Goal: Task Accomplishment & Management: Complete application form

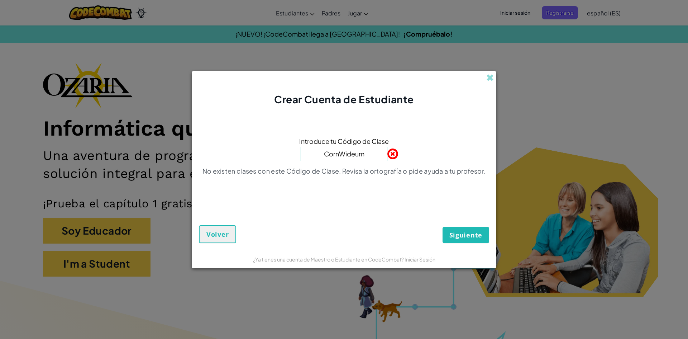
click at [353, 153] on input "CornWideurn" at bounding box center [344, 154] width 87 height 14
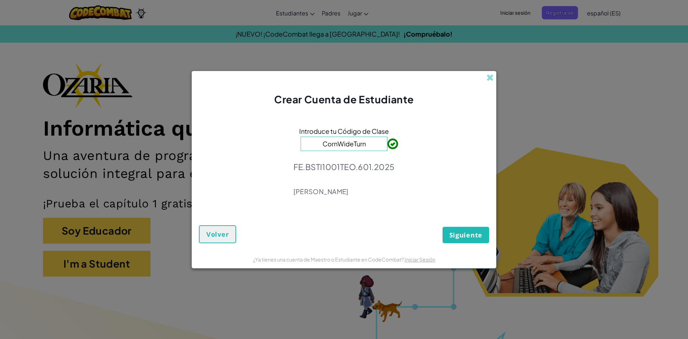
type input "CornWideTurn"
click at [457, 233] on span "Siguiente" at bounding box center [466, 235] width 33 height 9
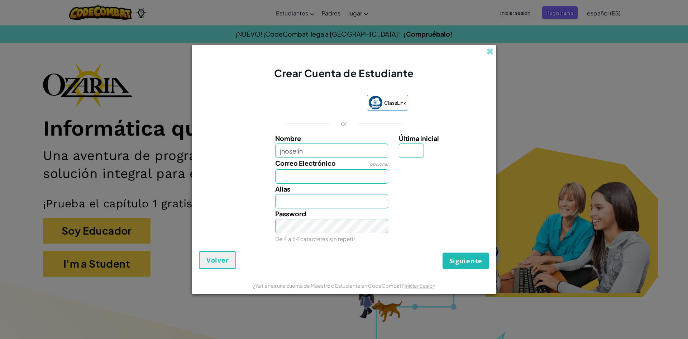
type input "jhoselin"
type input "Jhoselin"
click at [417, 156] on input "Última inicial" at bounding box center [411, 150] width 25 height 14
type input "i"
type input "JhoselinI"
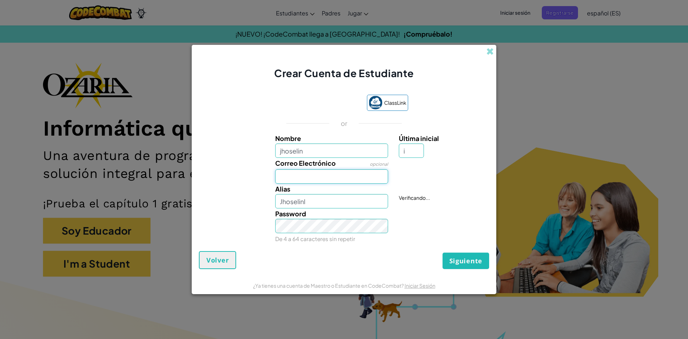
click at [357, 173] on input "Correo Electrónico" at bounding box center [331, 176] width 113 height 14
type input "al07134570"
click at [409, 150] on input "i" at bounding box center [411, 150] width 25 height 14
type input "r"
type input "a"
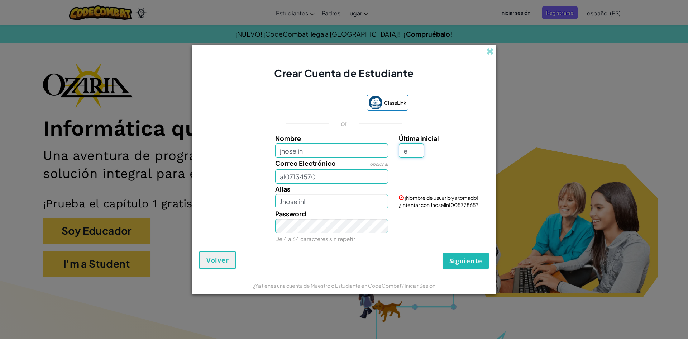
type input "e"
type input "JhoselinE"
click at [476, 260] on span "Siguiente" at bounding box center [466, 260] width 33 height 9
click at [327, 177] on input "al07134570q" at bounding box center [331, 176] width 113 height 14
click at [365, 175] on input "al07134570q" at bounding box center [331, 176] width 113 height 14
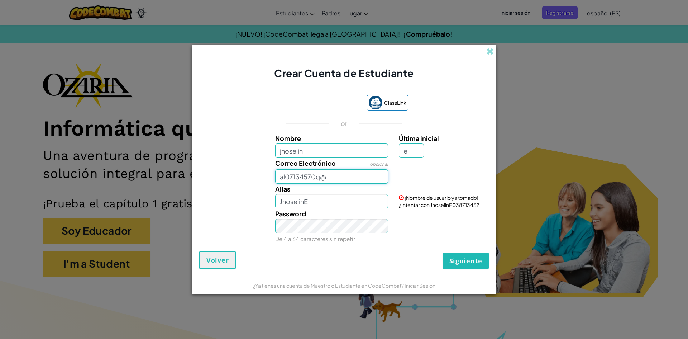
click at [321, 178] on input "al07134570q@" at bounding box center [331, 176] width 113 height 14
click at [325, 176] on input "al07134570@" at bounding box center [331, 176] width 113 height 14
type input "[EMAIL_ADDRESS][DOMAIN_NAME]"
click at [475, 256] on button "Siguiente" at bounding box center [466, 260] width 47 height 16
drag, startPoint x: 422, startPoint y: 138, endPoint x: 418, endPoint y: 144, distance: 6.8
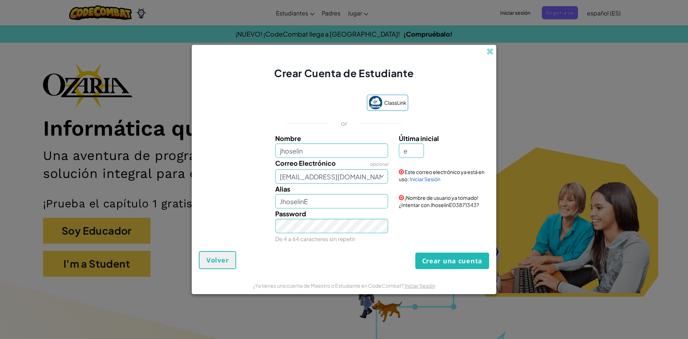
click at [421, 140] on span "Última inicial" at bounding box center [419, 138] width 40 height 8
click at [414, 149] on input "e" at bounding box center [411, 150] width 25 height 14
type input "e"
click at [369, 204] on input "JhoselinE" at bounding box center [331, 201] width 113 height 14
type input "JhoselinE15"
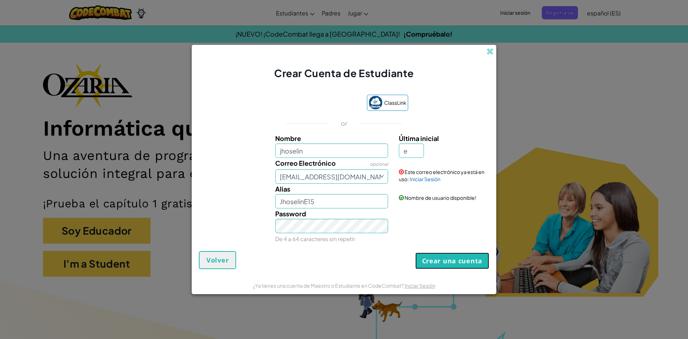
click at [436, 256] on button "Crear una cuenta" at bounding box center [453, 260] width 74 height 16
click at [369, 178] on input "[EMAIL_ADDRESS][DOMAIN_NAME]" at bounding box center [331, 176] width 113 height 14
click at [422, 177] on link "Iniciar Sesión" at bounding box center [425, 179] width 31 height 6
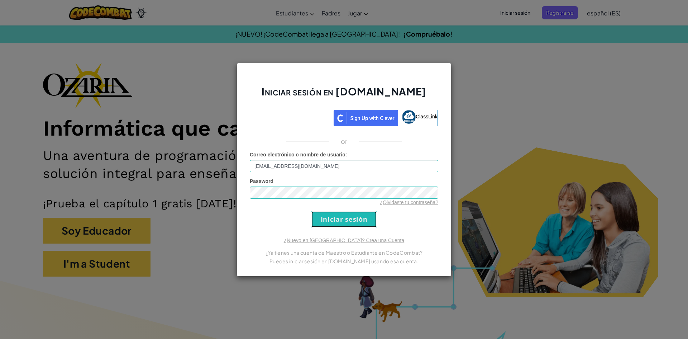
click at [364, 216] on input "Iniciar sesión" at bounding box center [344, 219] width 65 height 16
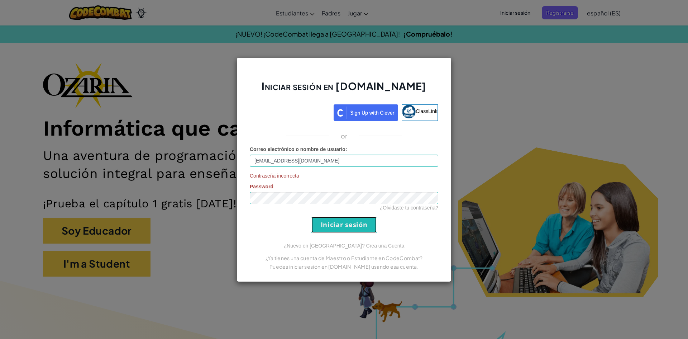
click at [328, 223] on input "Iniciar sesión" at bounding box center [344, 225] width 65 height 16
click at [360, 162] on input "[EMAIL_ADDRESS][DOMAIN_NAME]" at bounding box center [344, 161] width 189 height 12
type input "[EMAIL_ADDRESS][DOMAIN_NAME]"
click at [631, 84] on div "Iniciar sesión en [DOMAIN_NAME] ClassLink or Correo electrónico o nombre de usu…" at bounding box center [344, 169] width 688 height 339
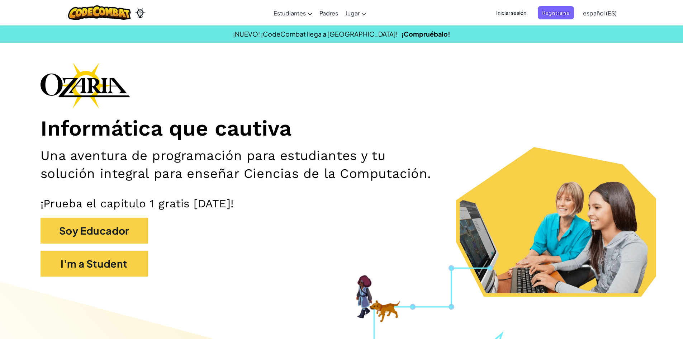
click at [527, 10] on span "Iniciar sesión" at bounding box center [511, 12] width 39 height 13
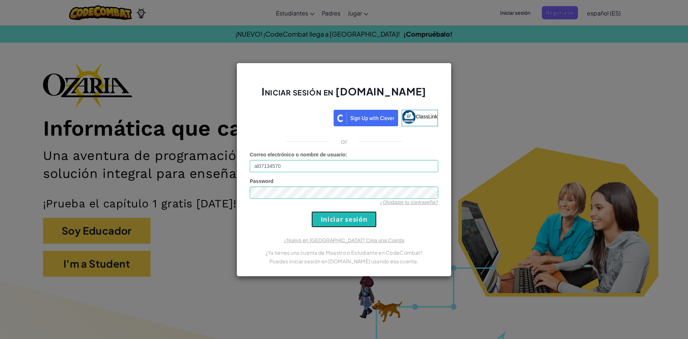
click at [347, 222] on input "Iniciar sesión" at bounding box center [344, 219] width 65 height 16
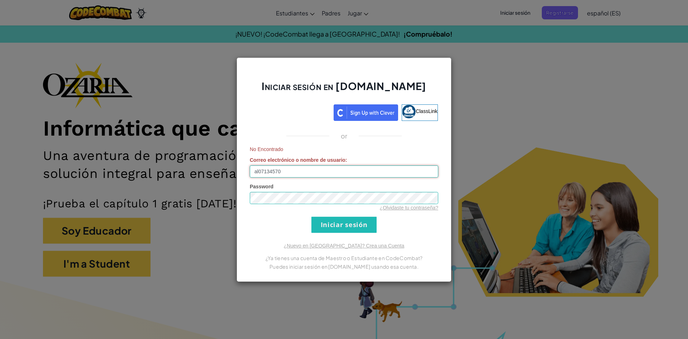
click at [326, 169] on input "al07134570" at bounding box center [344, 171] width 189 height 12
type input "[EMAIL_ADDRESS][DOMAIN_NAME]"
click at [336, 228] on input "Iniciar sesión" at bounding box center [344, 225] width 65 height 16
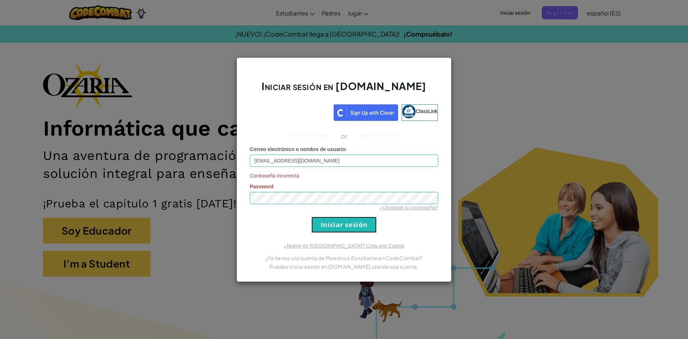
click at [341, 222] on input "Iniciar sesión" at bounding box center [344, 225] width 65 height 16
click at [356, 223] on input "Iniciar sesión" at bounding box center [344, 225] width 65 height 16
